Goal: Navigation & Orientation: Find specific page/section

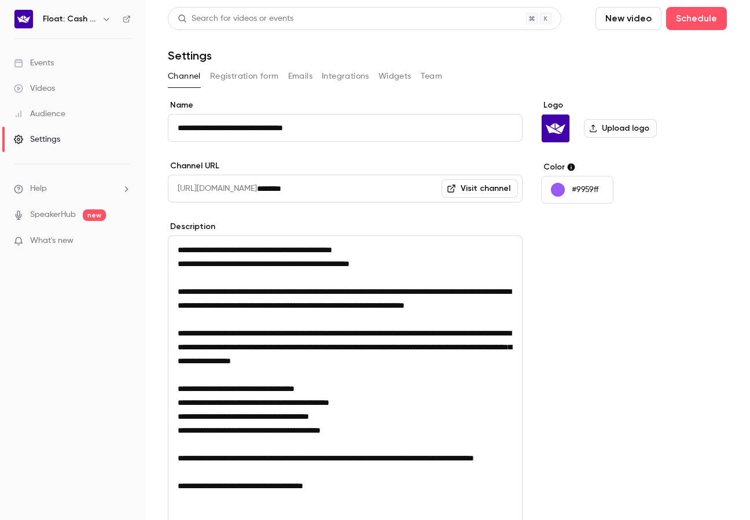
scroll to position [132, 0]
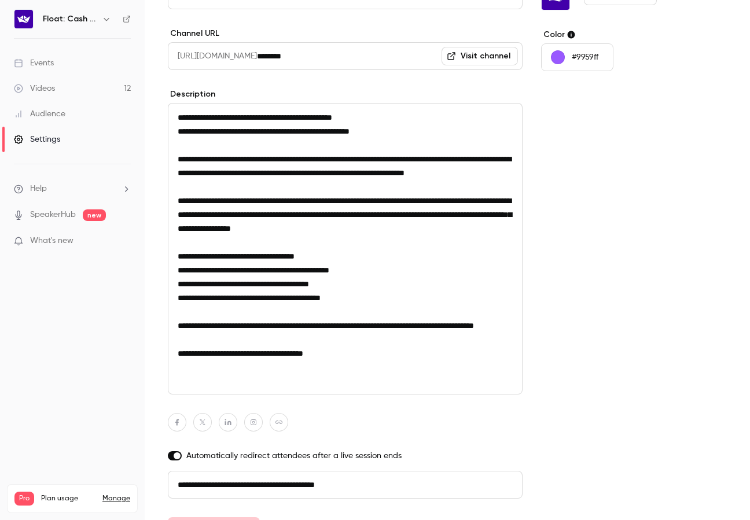
click at [116, 82] on link "Videos 12" at bounding box center [72, 88] width 145 height 25
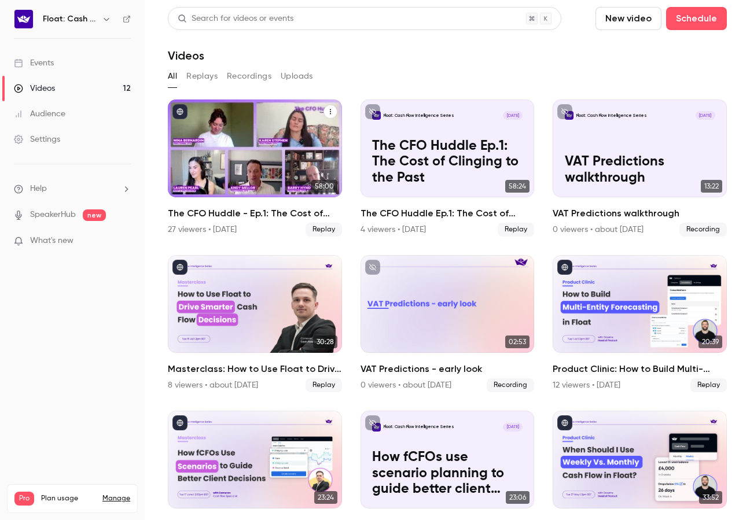
click at [277, 142] on div "The CFO Huddle - Ep.1: The Cost of Clinging to the Past" at bounding box center [255, 149] width 174 height 98
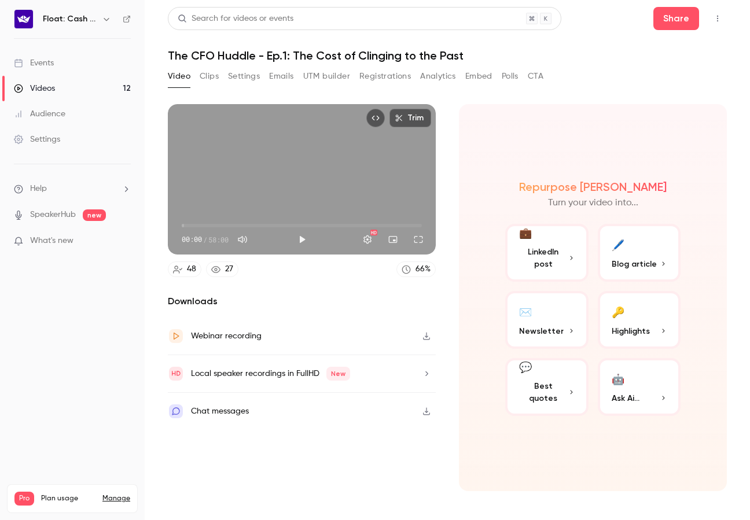
click at [377, 78] on button "Registrations" at bounding box center [384, 76] width 51 height 19
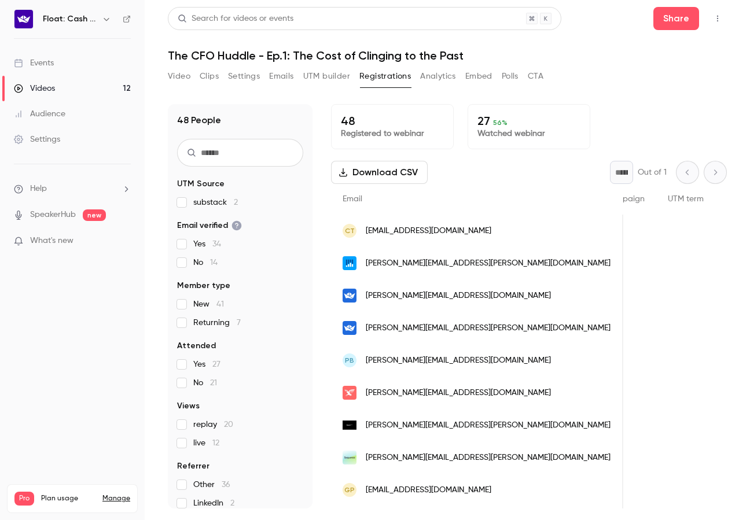
click at [333, 80] on button "UTM builder" at bounding box center [326, 76] width 47 height 19
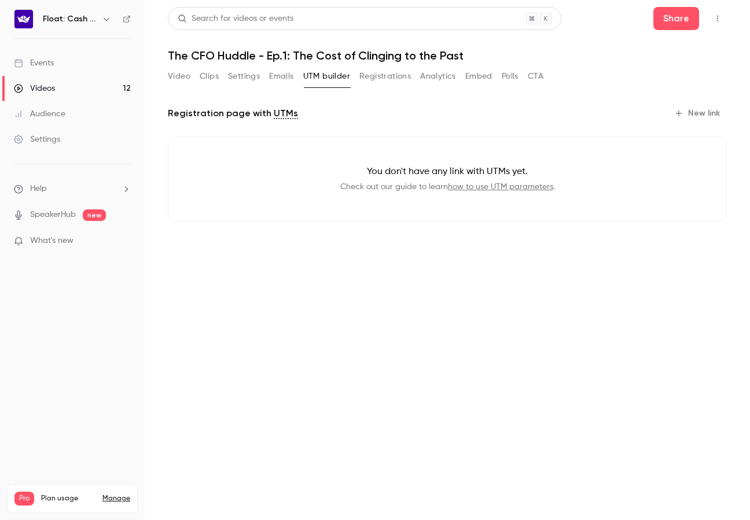
click at [279, 78] on button "Emails" at bounding box center [281, 76] width 24 height 19
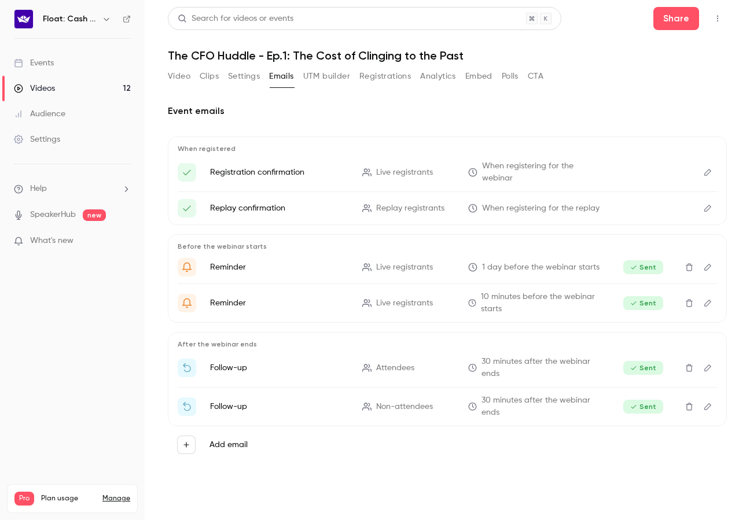
click at [246, 75] on button "Settings" at bounding box center [244, 76] width 32 height 19
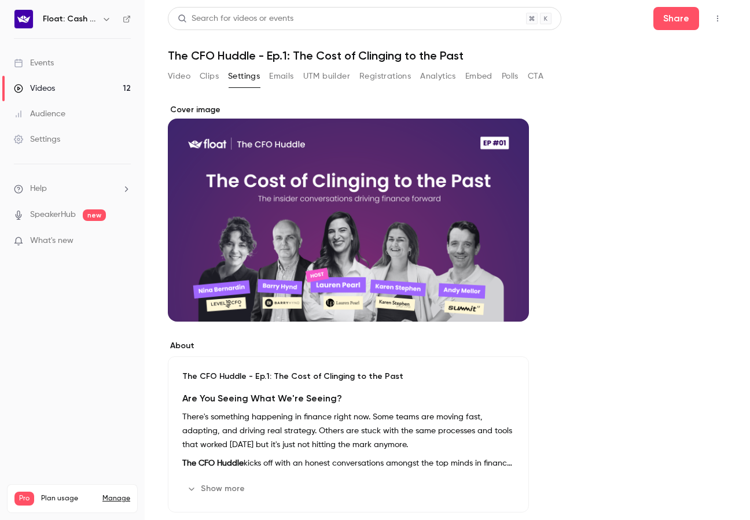
click at [59, 59] on link "Events" at bounding box center [72, 62] width 145 height 25
